Goal: Complete application form

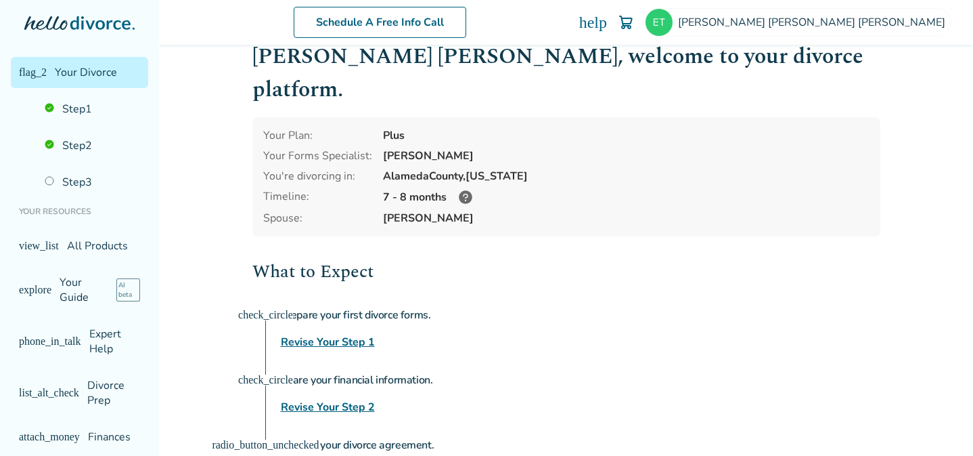
scroll to position [183, 0]
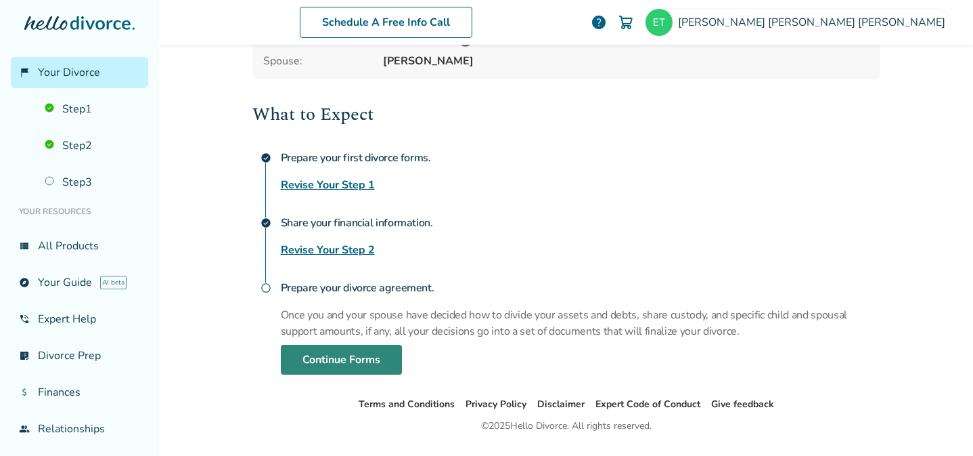
click at [356, 345] on link "Continue Forms" at bounding box center [341, 360] width 121 height 30
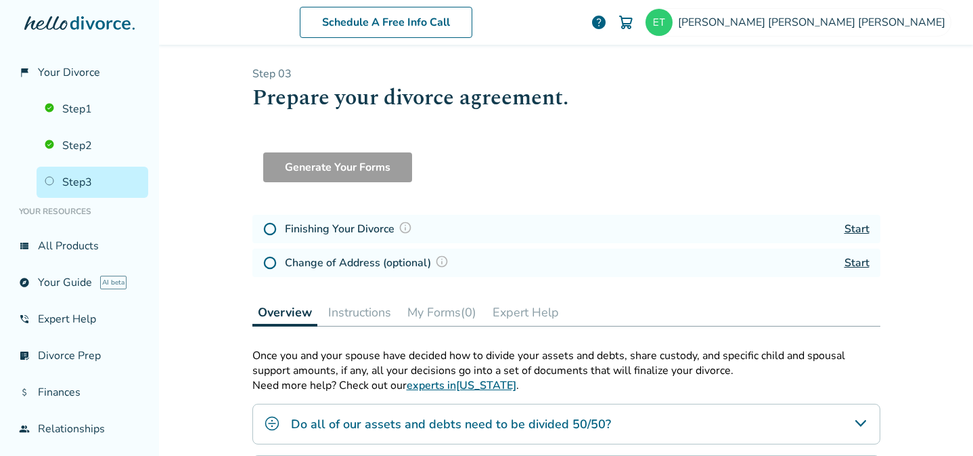
click at [74, 183] on link "Step 3" at bounding box center [93, 182] width 112 height 31
click at [86, 179] on link "Step 3" at bounding box center [93, 182] width 112 height 31
click at [854, 226] on link "Start" at bounding box center [857, 228] width 25 height 15
